Goal: Transaction & Acquisition: Purchase product/service

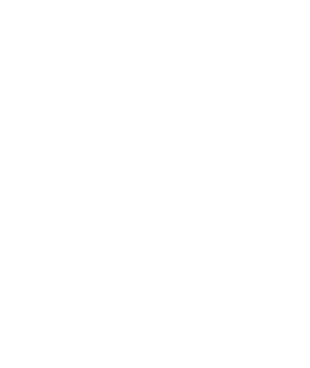
click at [85, 0] on html at bounding box center [155, 0] width 310 height 0
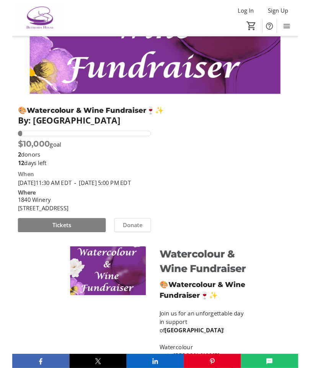
scroll to position [110, 0]
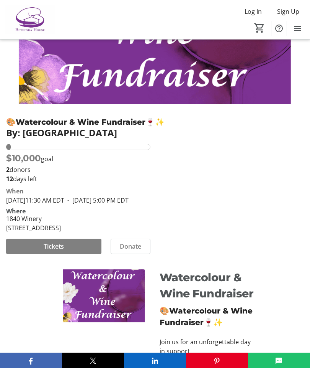
click at [57, 251] on span "Tickets" at bounding box center [54, 245] width 20 height 9
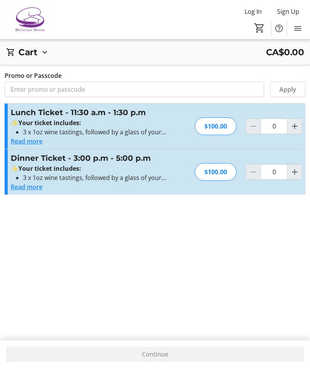
click at [294, 169] on mat-icon "Increment by one" at bounding box center [295, 171] width 9 height 9
type input "1"
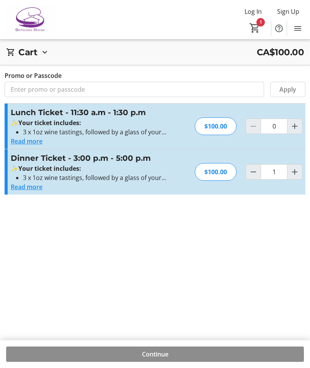
click at [147, 351] on span "Continue" at bounding box center [155, 353] width 26 height 9
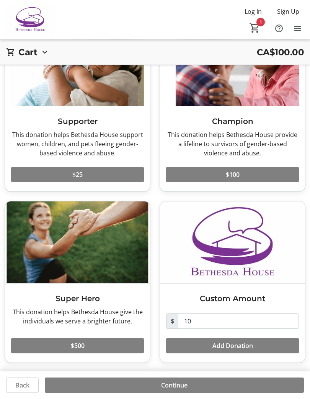
scroll to position [70, 0]
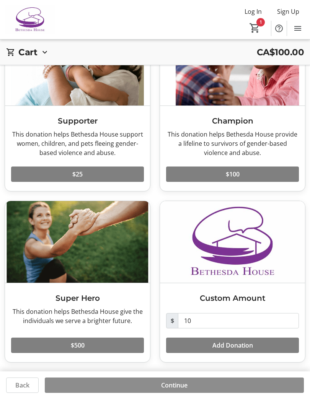
click at [168, 367] on span "Continue" at bounding box center [174, 384] width 26 height 9
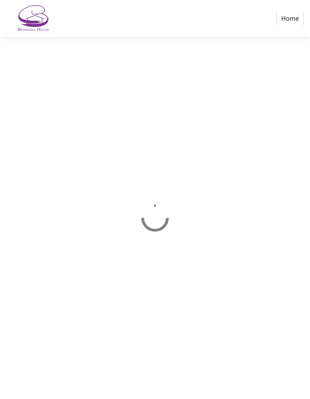
select select "CA"
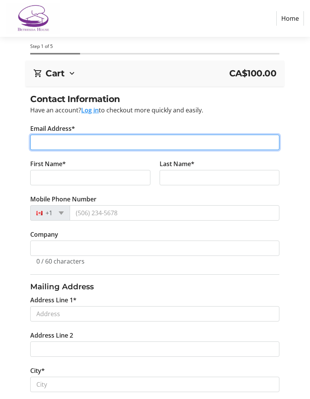
click at [134, 147] on input "Email Address*" at bounding box center [154, 142] width 249 height 15
type input "[EMAIL_ADDRESS][PERSON_NAME][DOMAIN_NAME]"
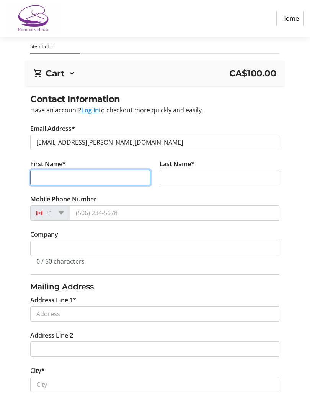
click at [96, 177] on input "First Name*" at bounding box center [90, 177] width 120 height 15
type input "[PERSON_NAME]"
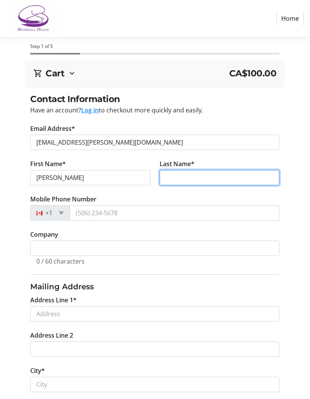
click at [208, 176] on input "Last Name*" at bounding box center [220, 177] width 120 height 15
type input "[PERSON_NAME]"
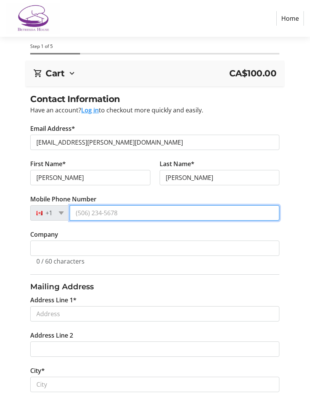
click at [129, 210] on input "Mobile Phone Number" at bounding box center [175, 212] width 210 height 15
type input "[PHONE_NUMBER]"
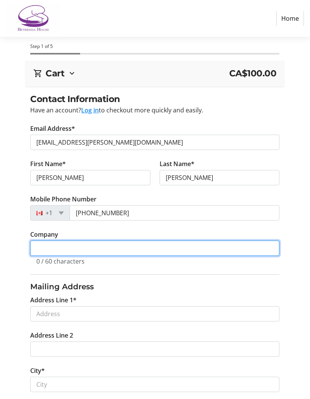
click at [116, 248] on input "Company" at bounding box center [154, 247] width 249 height 15
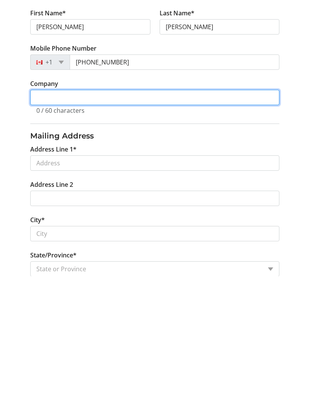
scroll to position [34, 0]
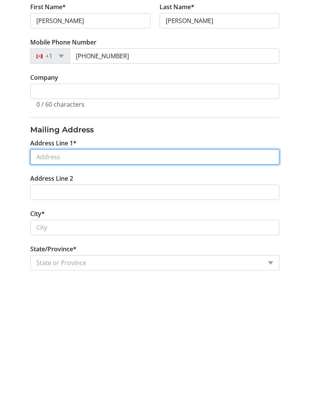
click at [85, 272] on input "Address Line 1*" at bounding box center [154, 279] width 249 height 15
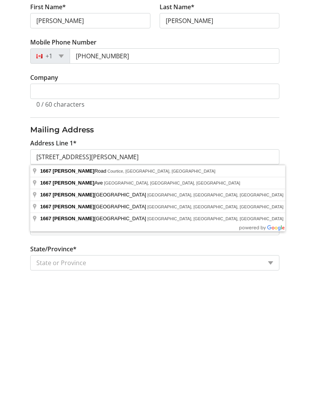
scroll to position [151, 0]
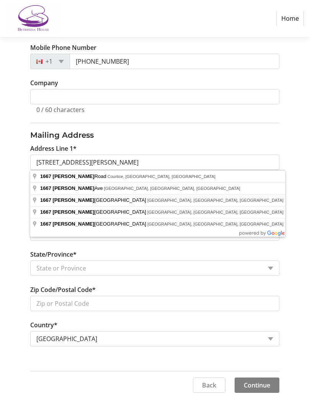
type input "[STREET_ADDRESS][PERSON_NAME]"
type input "Courtice"
select select "ON"
type input "L1E 1S8"
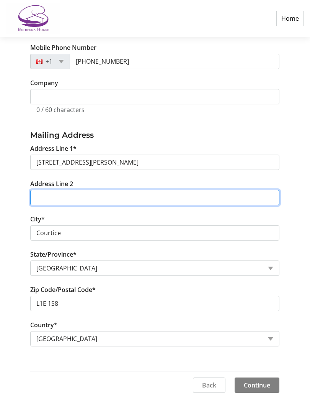
click at [113, 201] on input "Address Line 2" at bounding box center [154, 197] width 249 height 15
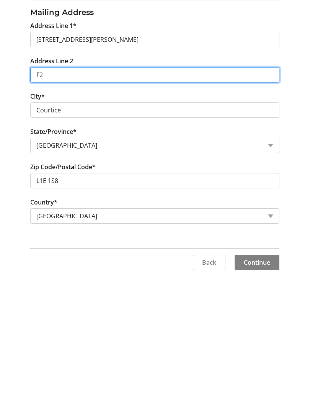
type input "F2"
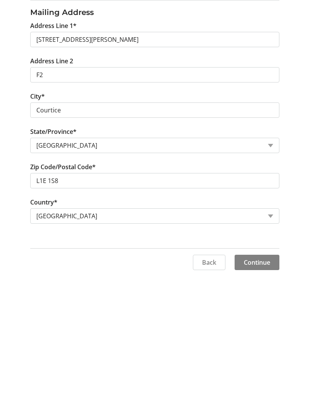
click at [263, 367] on span "Continue" at bounding box center [257, 384] width 26 height 9
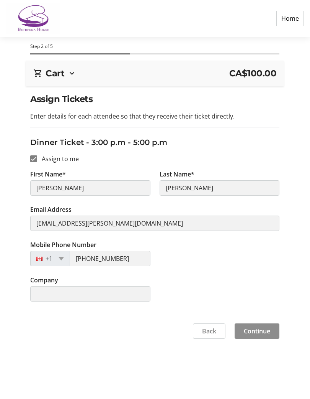
click at [261, 326] on span at bounding box center [257, 331] width 45 height 18
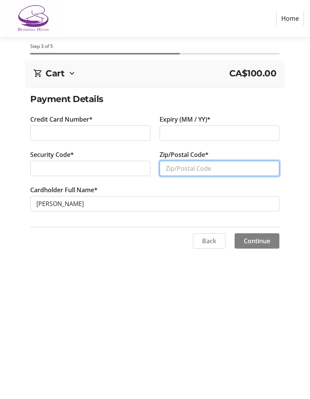
click at [201, 169] on input "Zip/Postal Code*" at bounding box center [220, 168] width 120 height 15
type input "L1E1S8"
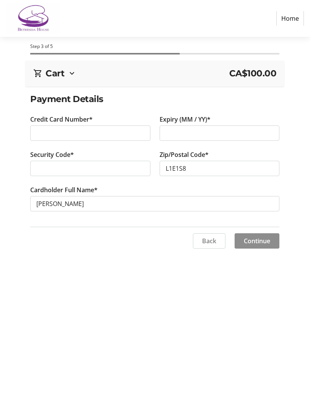
click at [263, 241] on span "Continue" at bounding box center [257, 240] width 26 height 9
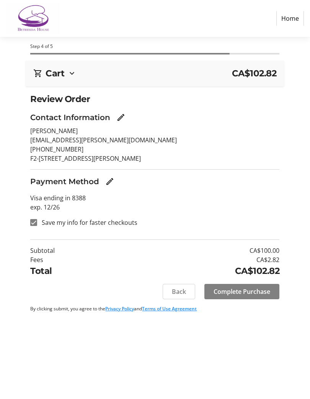
click at [234, 291] on span "Complete Purchase" at bounding box center [242, 291] width 57 height 9
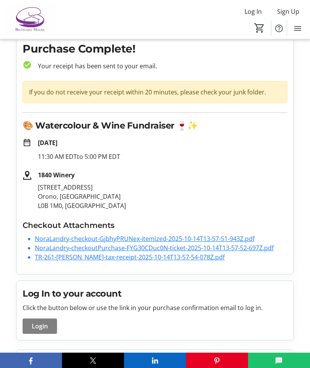
scroll to position [11, 0]
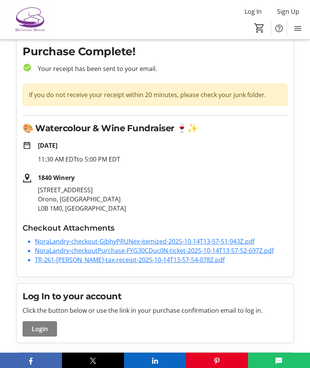
click at [200, 258] on link "TR-261-[PERSON_NAME]-tax-receipt-2025-10-14T13-57-54-078Z.pdf" at bounding box center [130, 259] width 190 height 8
click at [173, 260] on link "TR-261-[PERSON_NAME]-tax-receipt-2025-10-14T13-57-54-078Z.pdf" at bounding box center [130, 259] width 190 height 8
click at [188, 250] on link "NoraLandry-checkoutPurchase-FYG30CDuc0N-ticket-2025-10-14T13-57-52-697Z.pdf" at bounding box center [154, 250] width 239 height 8
click at [260, 195] on p "[STREET_ADDRESS]" at bounding box center [163, 199] width 250 height 28
